Goal: Task Accomplishment & Management: Use online tool/utility

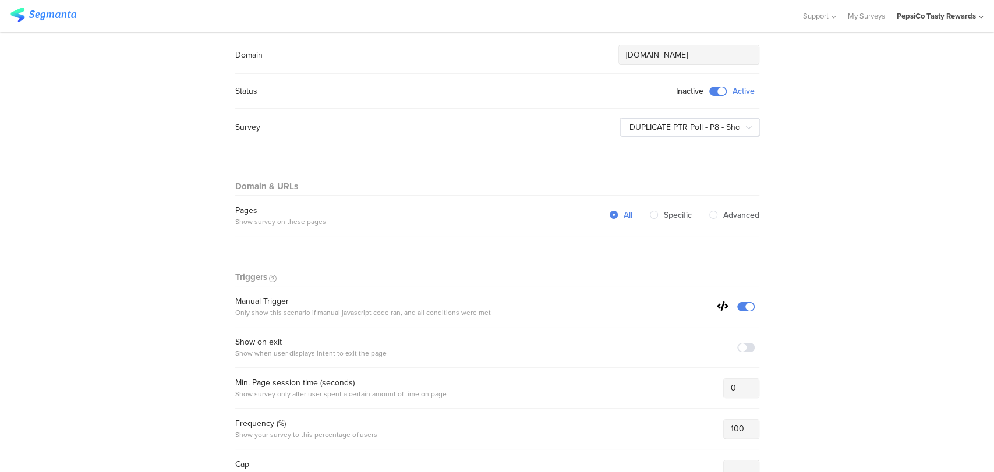
scroll to position [129, 0]
click at [881, 239] on section "Warning Cancel Delete Dynamic Embed test suvey - 12-06 Active Last update: Jun …" at bounding box center [497, 445] width 994 height 1084
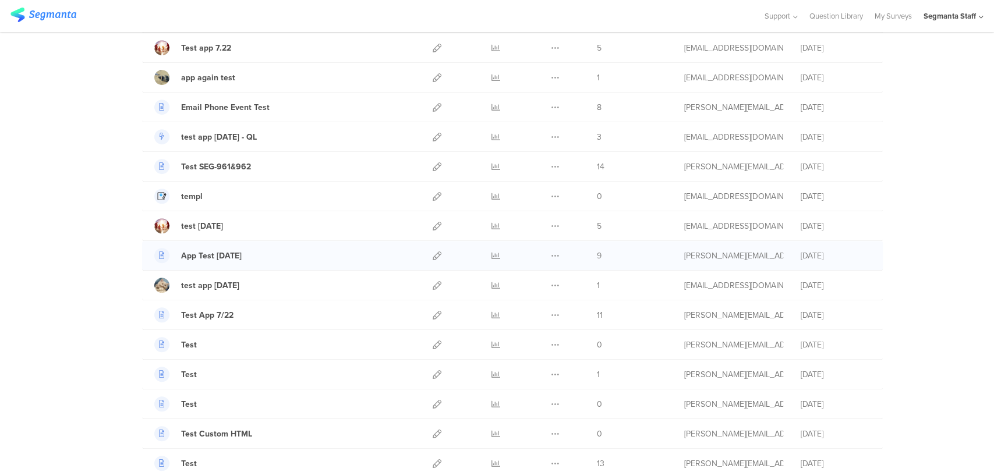
scroll to position [381, 0]
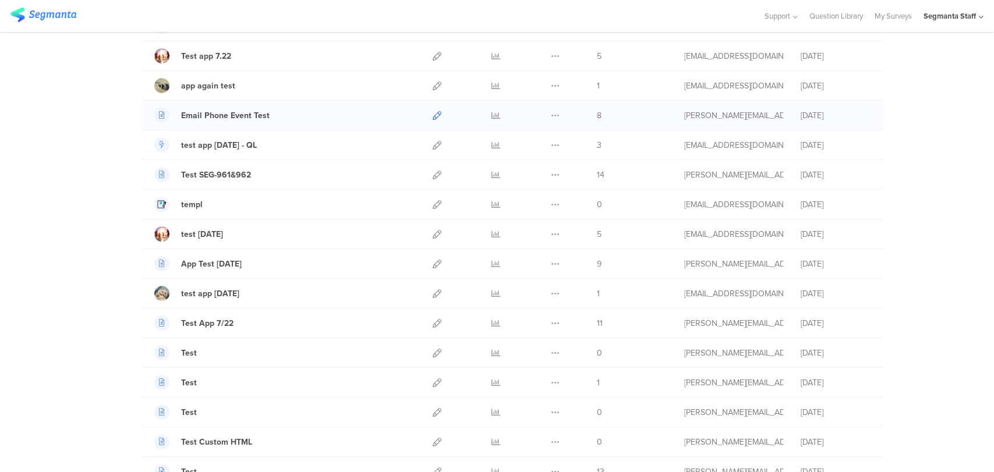
click at [432, 115] on icon at bounding box center [436, 115] width 9 height 9
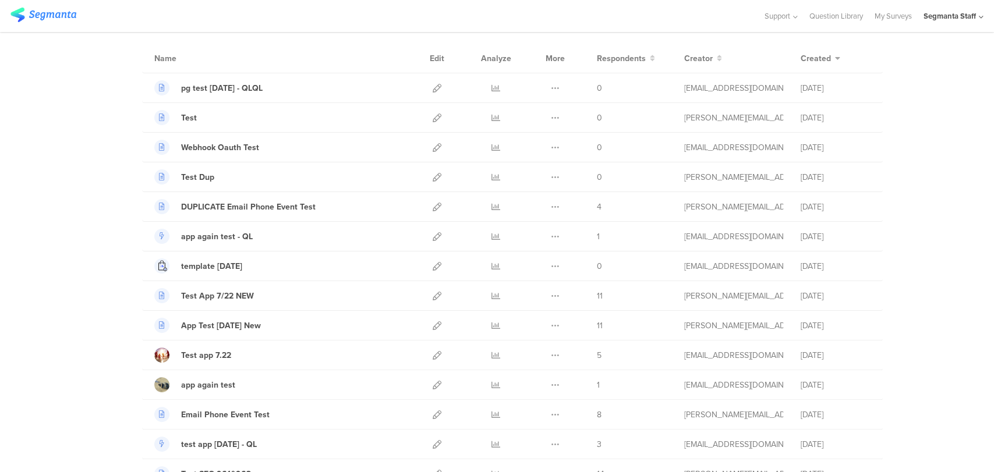
scroll to position [0, 0]
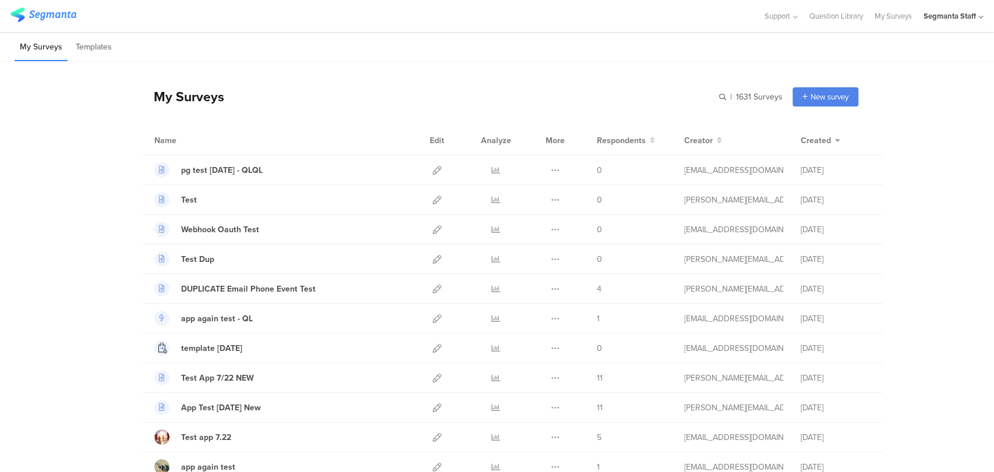
click at [979, 13] on icon at bounding box center [980, 17] width 5 height 9
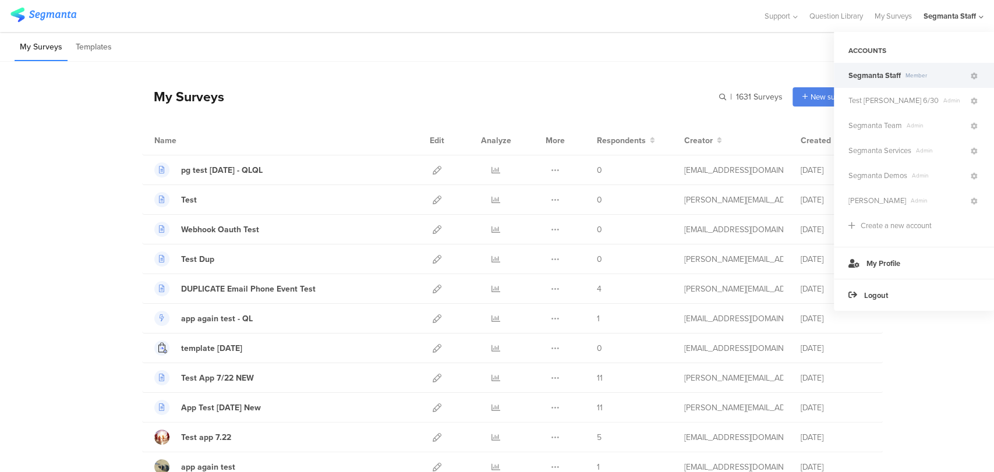
click at [980, 75] on div "Segmanta Staff Member" at bounding box center [913, 75] width 160 height 25
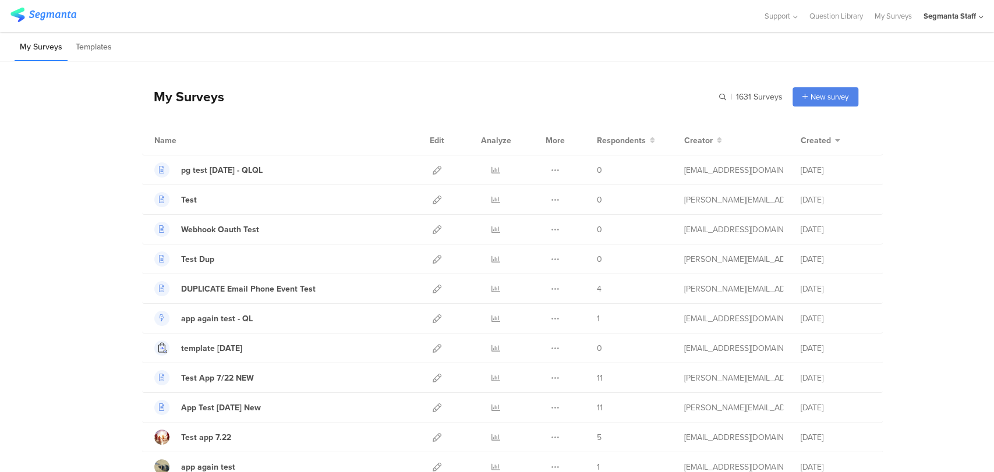
click at [978, 17] on icon at bounding box center [980, 17] width 5 height 9
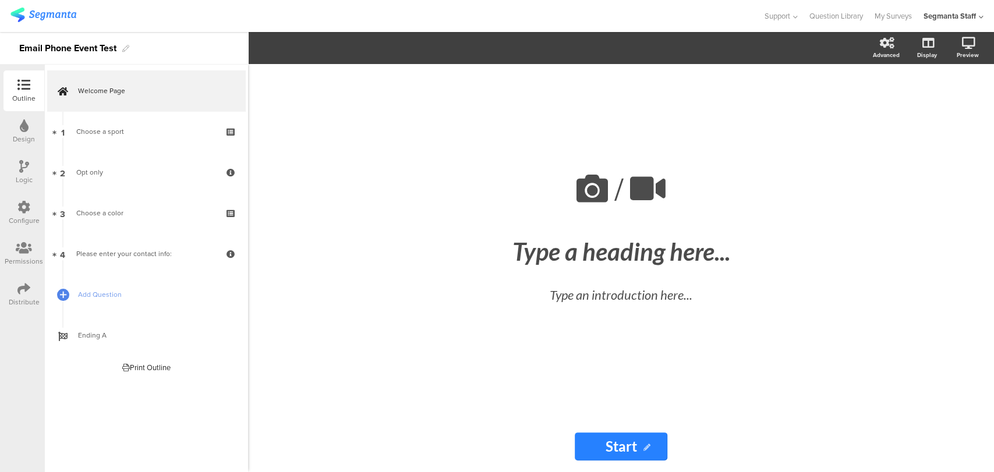
click at [14, 206] on div "Configure" at bounding box center [23, 213] width 41 height 41
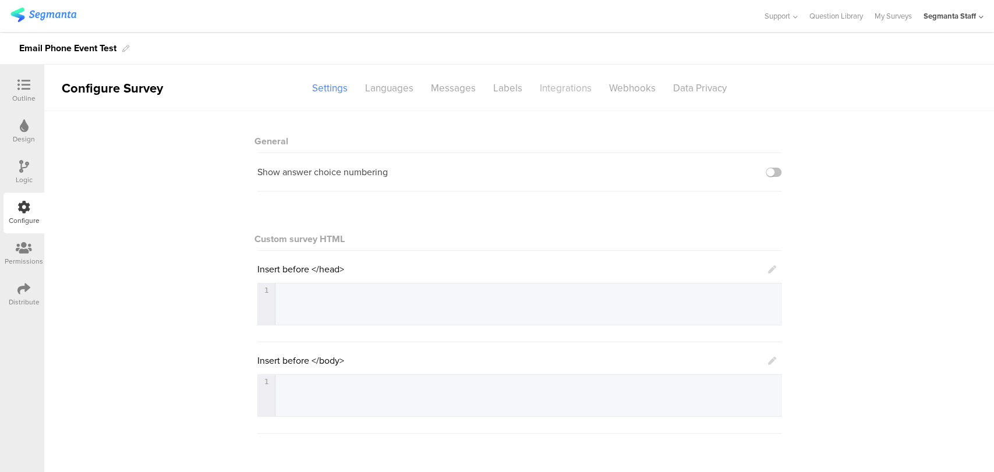
click at [559, 94] on div "Integrations" at bounding box center [565, 88] width 69 height 20
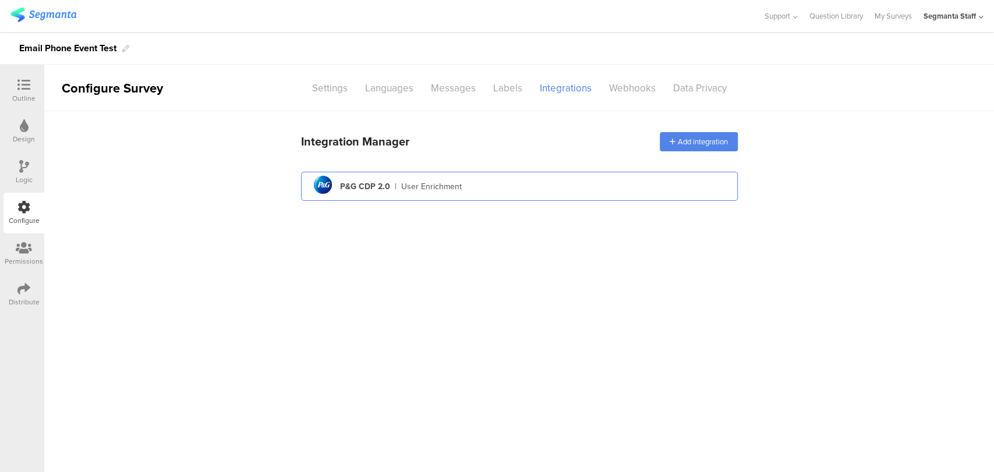
click at [479, 183] on div "pg logo P&G CDP 2.0 | User Enrichment" at bounding box center [519, 186] width 418 height 29
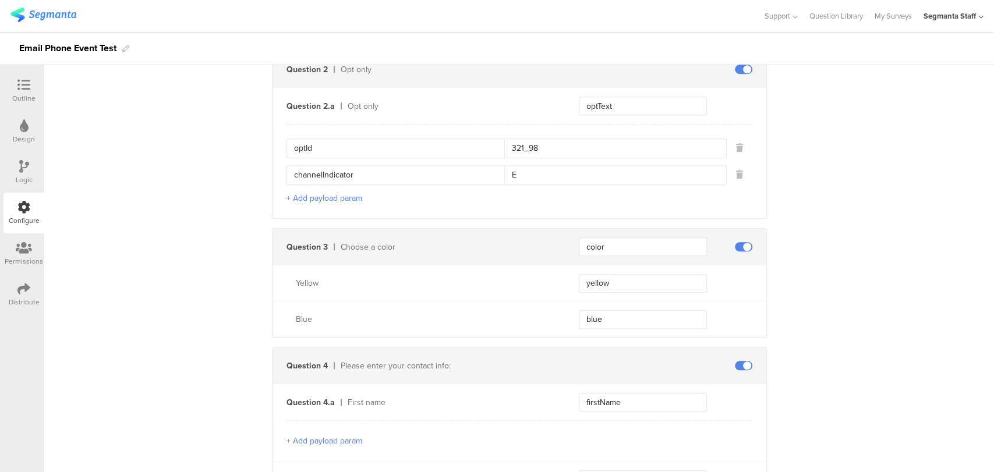
scroll to position [517, 0]
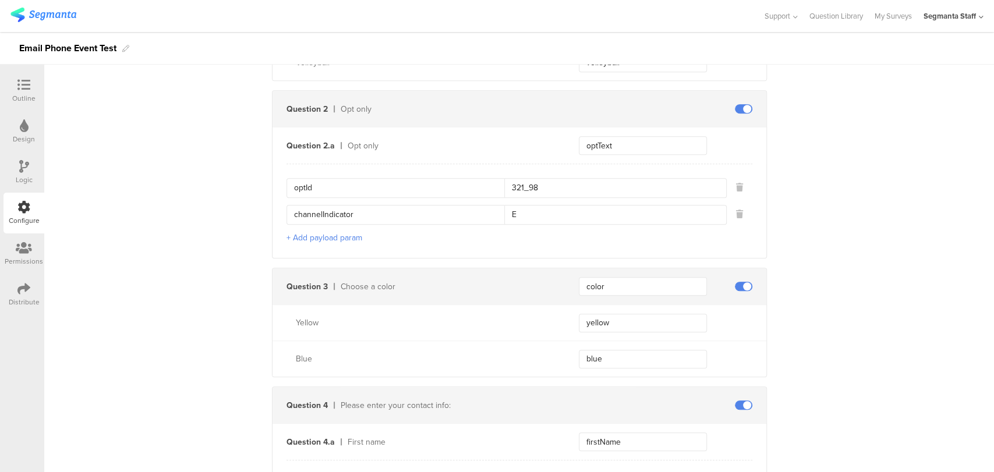
drag, startPoint x: 532, startPoint y: 184, endPoint x: 471, endPoint y: 185, distance: 61.1
click at [471, 185] on div "optId 321_98" at bounding box center [506, 188] width 440 height 20
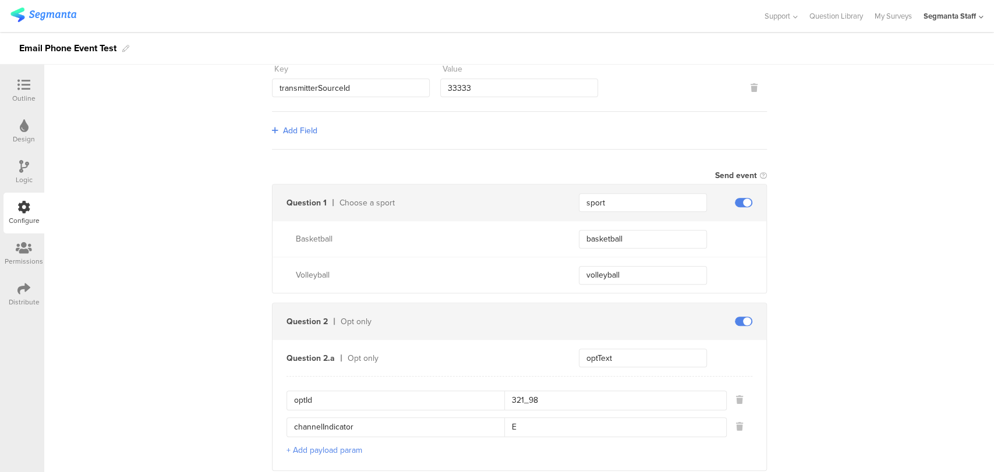
scroll to position [0, 0]
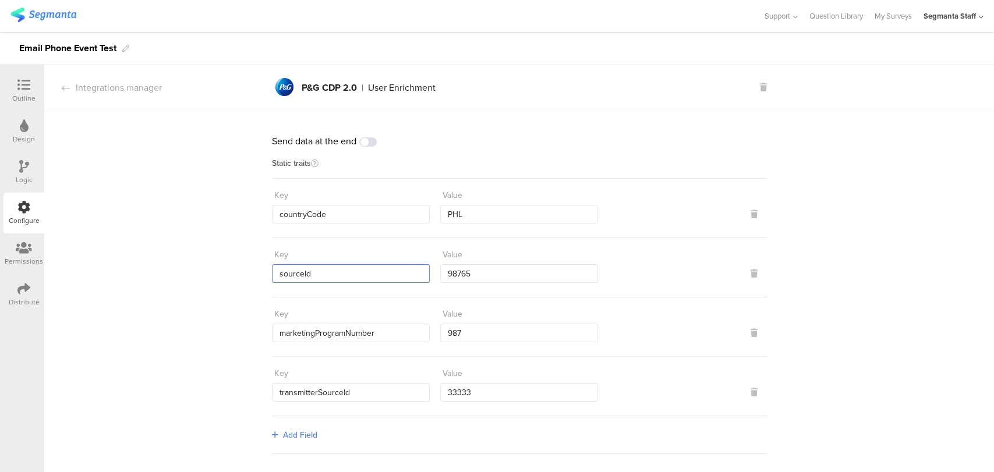
drag, startPoint x: 334, startPoint y: 276, endPoint x: 244, endPoint y: 268, distance: 90.1
drag, startPoint x: 385, startPoint y: 329, endPoint x: 253, endPoint y: 338, distance: 132.4
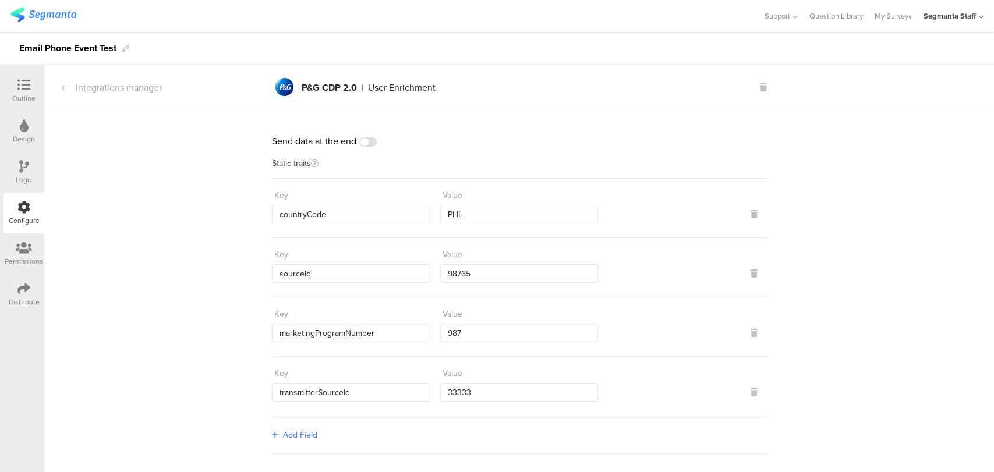
click at [369, 140] on span at bounding box center [367, 141] width 17 height 9
click at [36, 90] on div "Outline" at bounding box center [23, 90] width 41 height 41
